Goal: Transaction & Acquisition: Purchase product/service

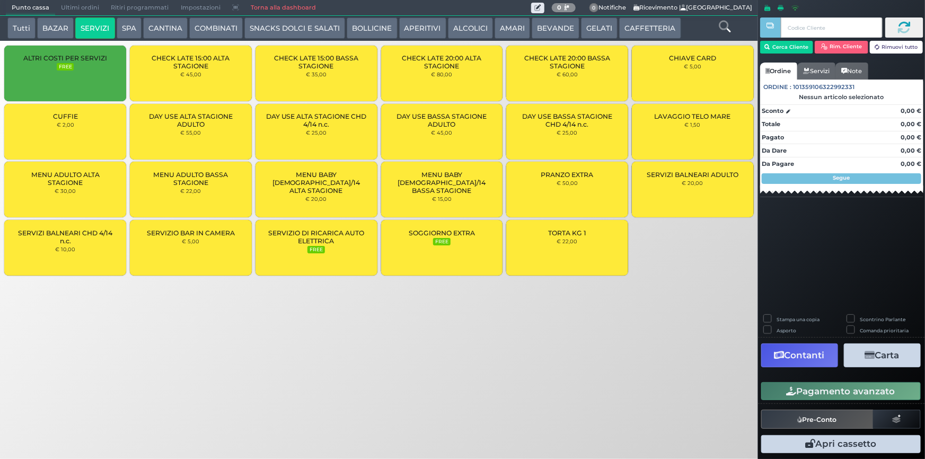
click at [563, 26] on button "BEVANDE" at bounding box center [555, 27] width 48 height 21
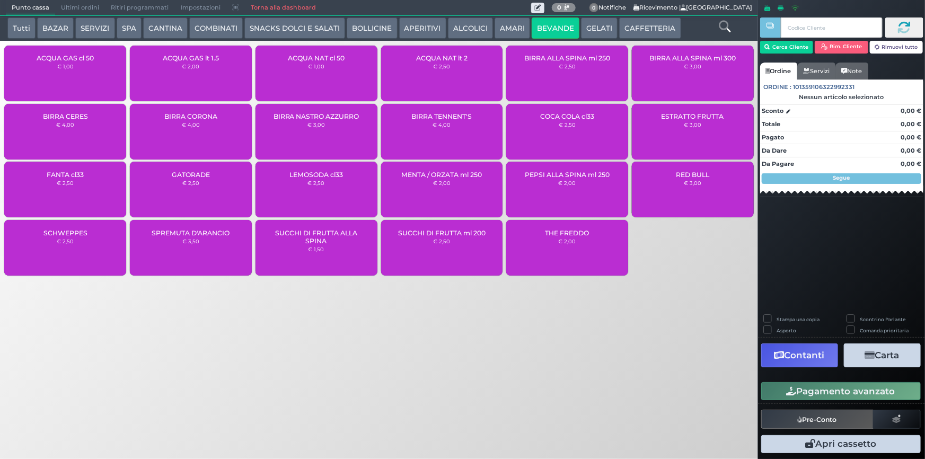
click at [643, 29] on button "CAFFETTERIA" at bounding box center [649, 27] width 61 height 21
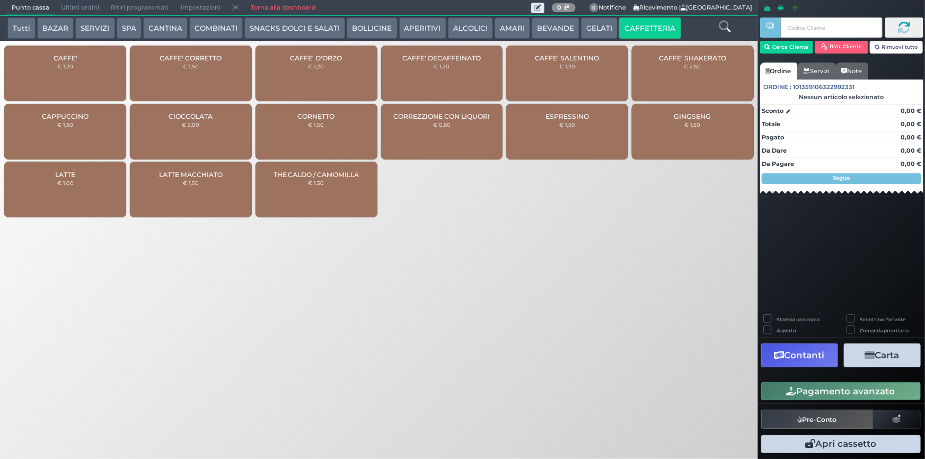
click at [53, 80] on div "CAFFE' € 1,20" at bounding box center [65, 74] width 122 height 56
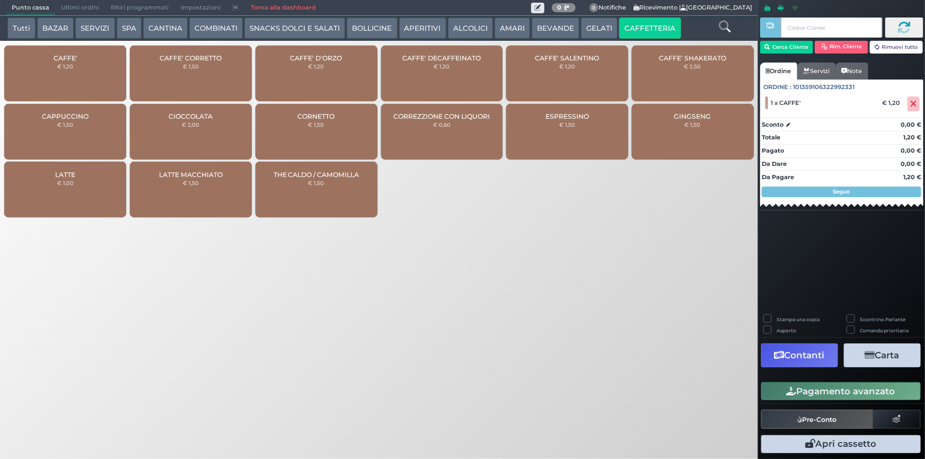
click at [52, 79] on div "CAFFE' € 1,20" at bounding box center [65, 74] width 122 height 56
click at [876, 392] on button "Pagamento avanzato" at bounding box center [840, 391] width 159 height 18
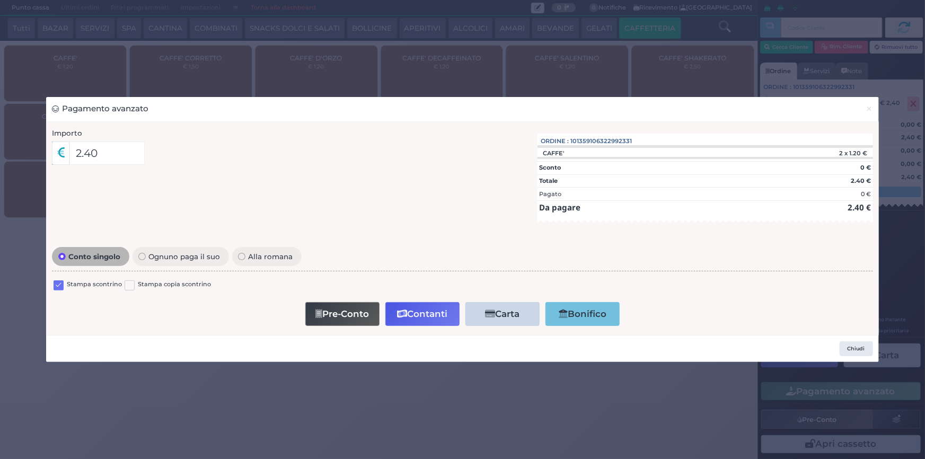
click at [277, 62] on div "Pagamento avanzato × Importo 2.40 Importo Totale 2.40 Quote 1 1" at bounding box center [462, 229] width 925 height 459
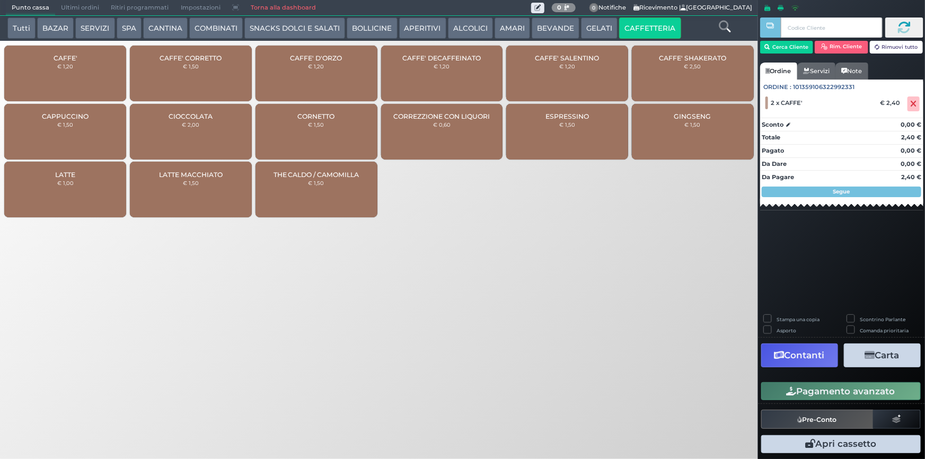
click at [844, 385] on button "Pagamento avanzato" at bounding box center [840, 391] width 159 height 18
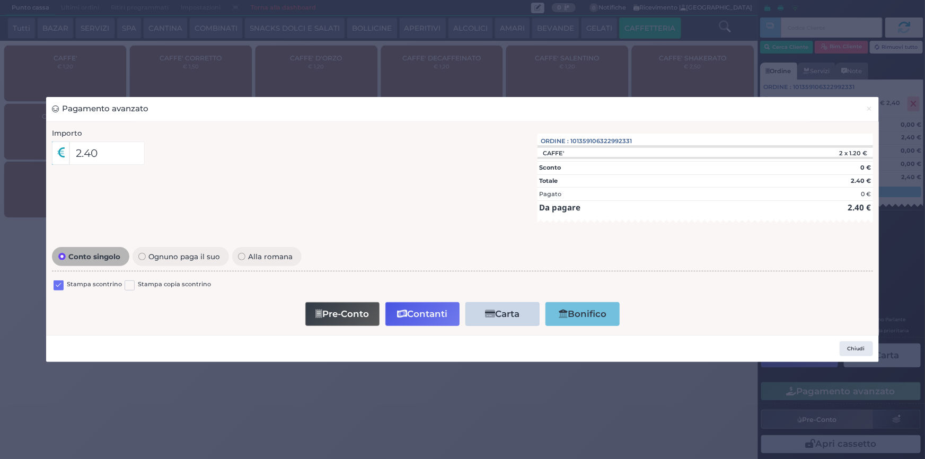
click at [59, 285] on label at bounding box center [59, 285] width 10 height 10
click at [0, 0] on input "checkbox" at bounding box center [0, 0] width 0 height 0
click at [410, 317] on button "Contanti" at bounding box center [422, 314] width 74 height 24
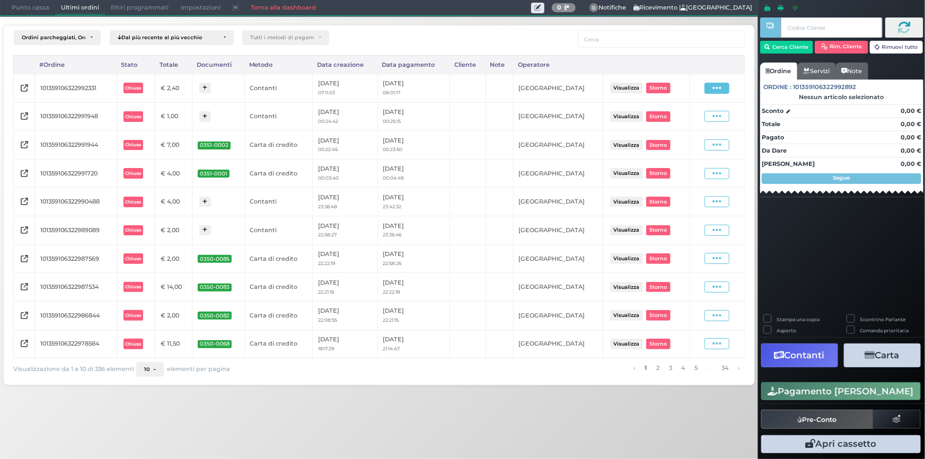
click at [720, 87] on icon at bounding box center [716, 88] width 9 height 10
click at [685, 114] on span "Ristampa Pre-Conto" at bounding box center [692, 119] width 43 height 18
click at [20, 8] on span "Punto cassa" at bounding box center [30, 8] width 49 height 15
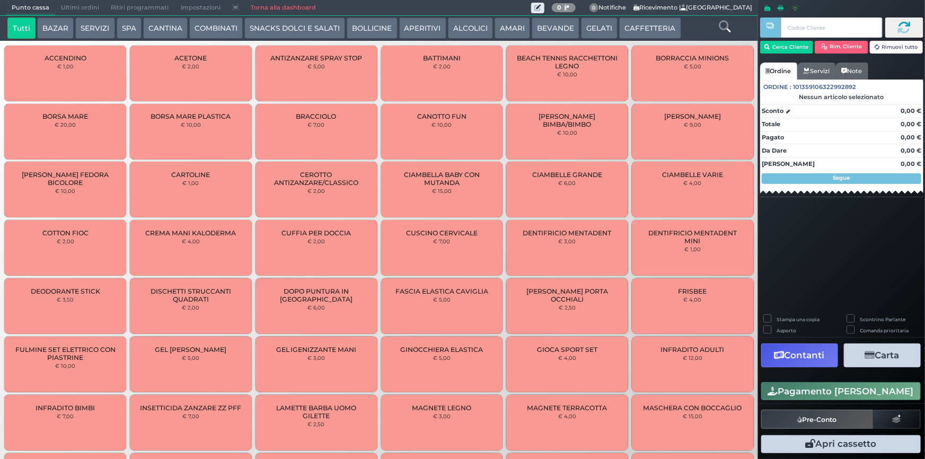
click at [624, 29] on button "CAFFETTERIA" at bounding box center [649, 27] width 61 height 21
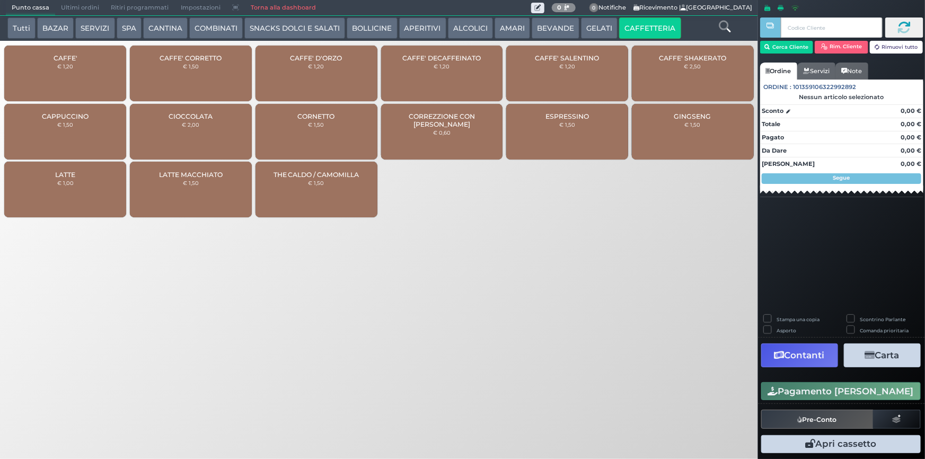
click at [85, 77] on div "CAFFE' € 1,20" at bounding box center [65, 74] width 122 height 56
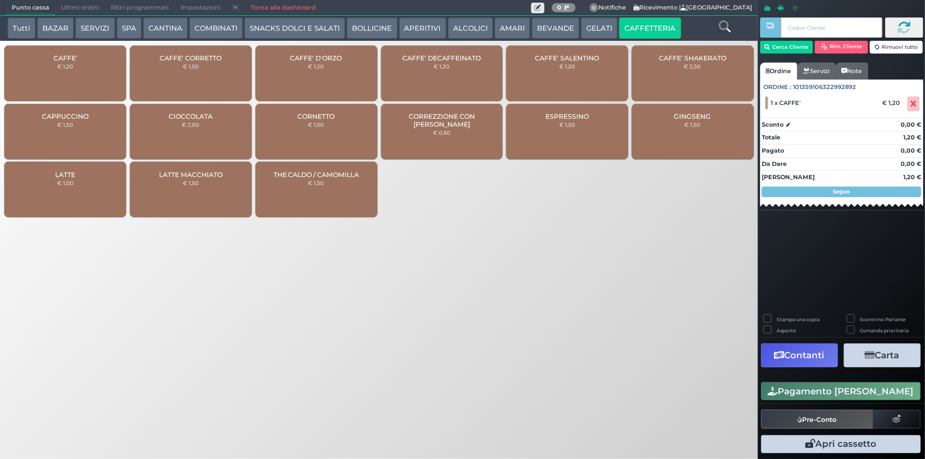
click at [863, 394] on button "Pagamento avanzato" at bounding box center [840, 391] width 159 height 18
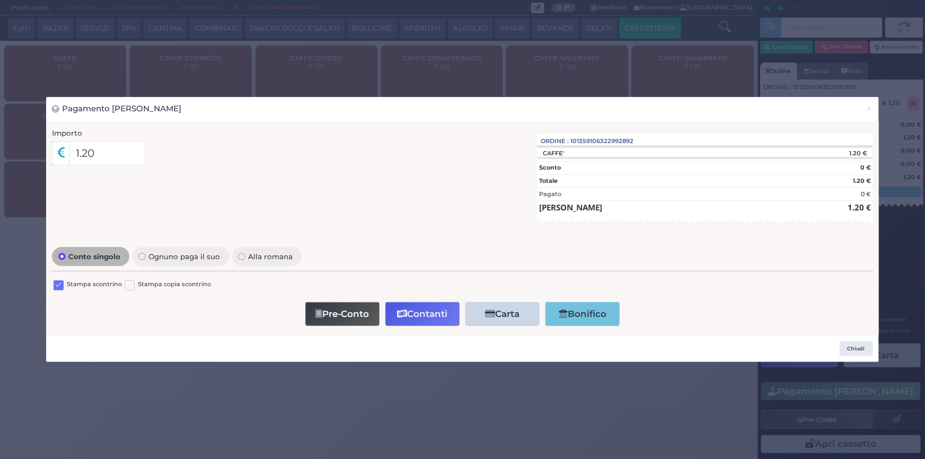
click at [57, 286] on label at bounding box center [59, 285] width 10 height 10
click at [0, 0] on input "checkbox" at bounding box center [0, 0] width 0 height 0
click at [421, 313] on button "Contanti" at bounding box center [422, 314] width 74 height 24
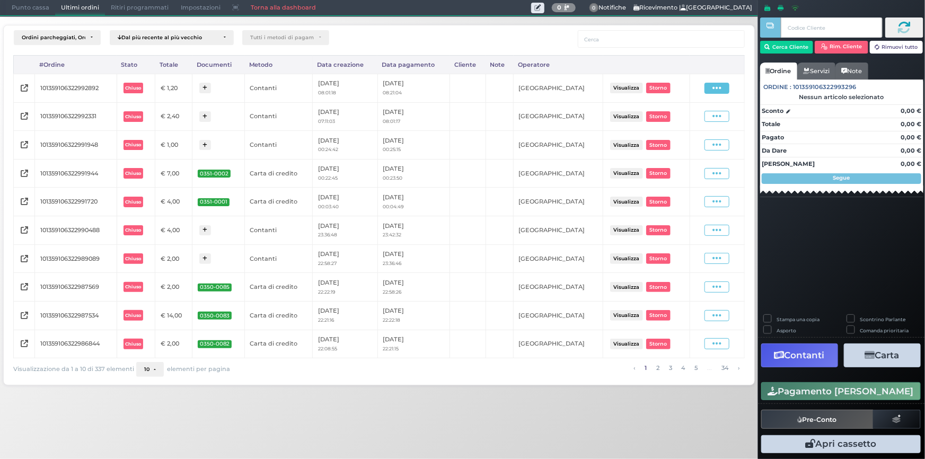
click at [717, 87] on icon at bounding box center [716, 88] width 9 height 10
click at [703, 116] on span "Ristampa Pre-Conto" at bounding box center [692, 119] width 43 height 18
